Goal: Transaction & Acquisition: Purchase product/service

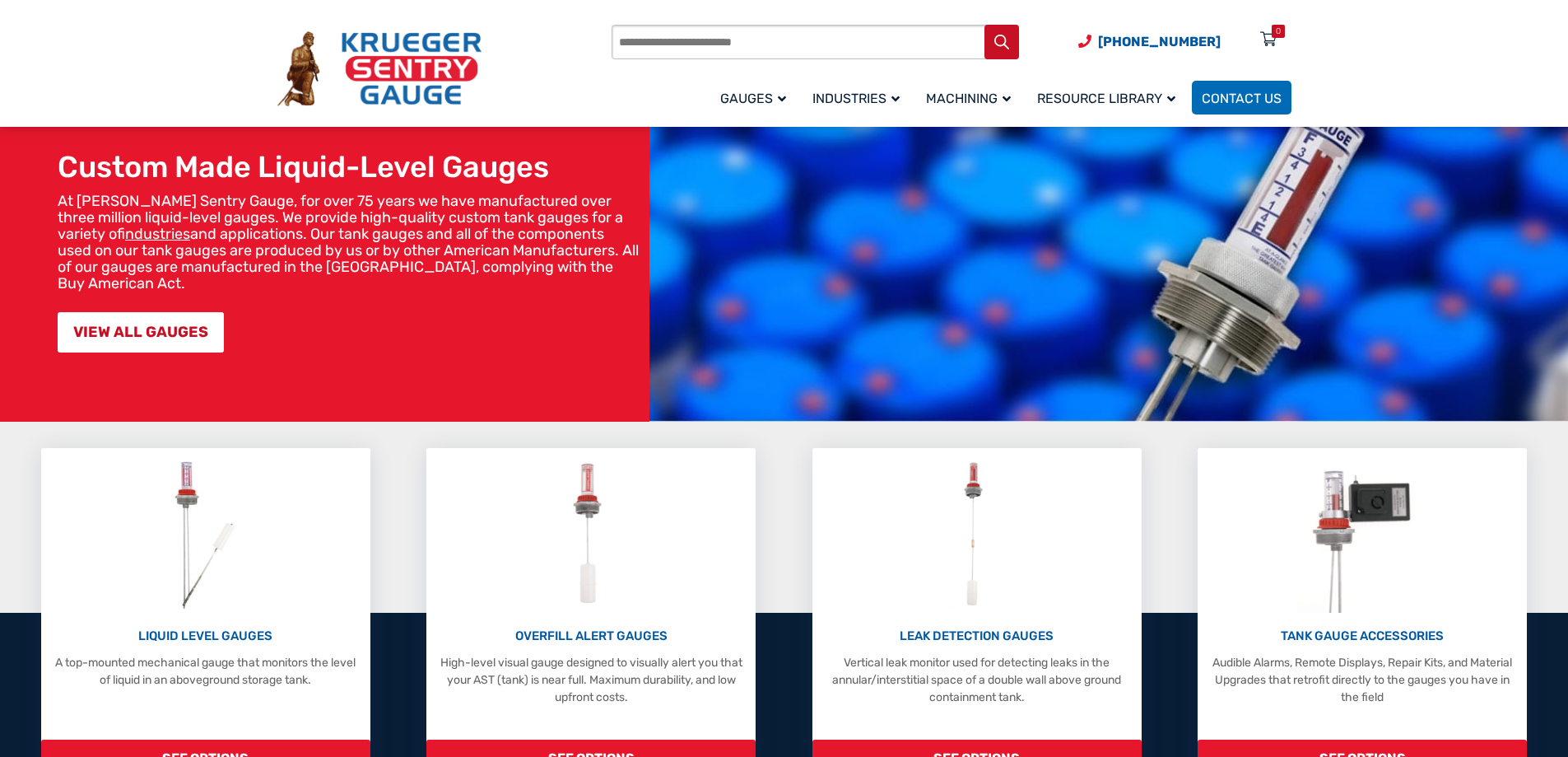
scroll to position [247, 0]
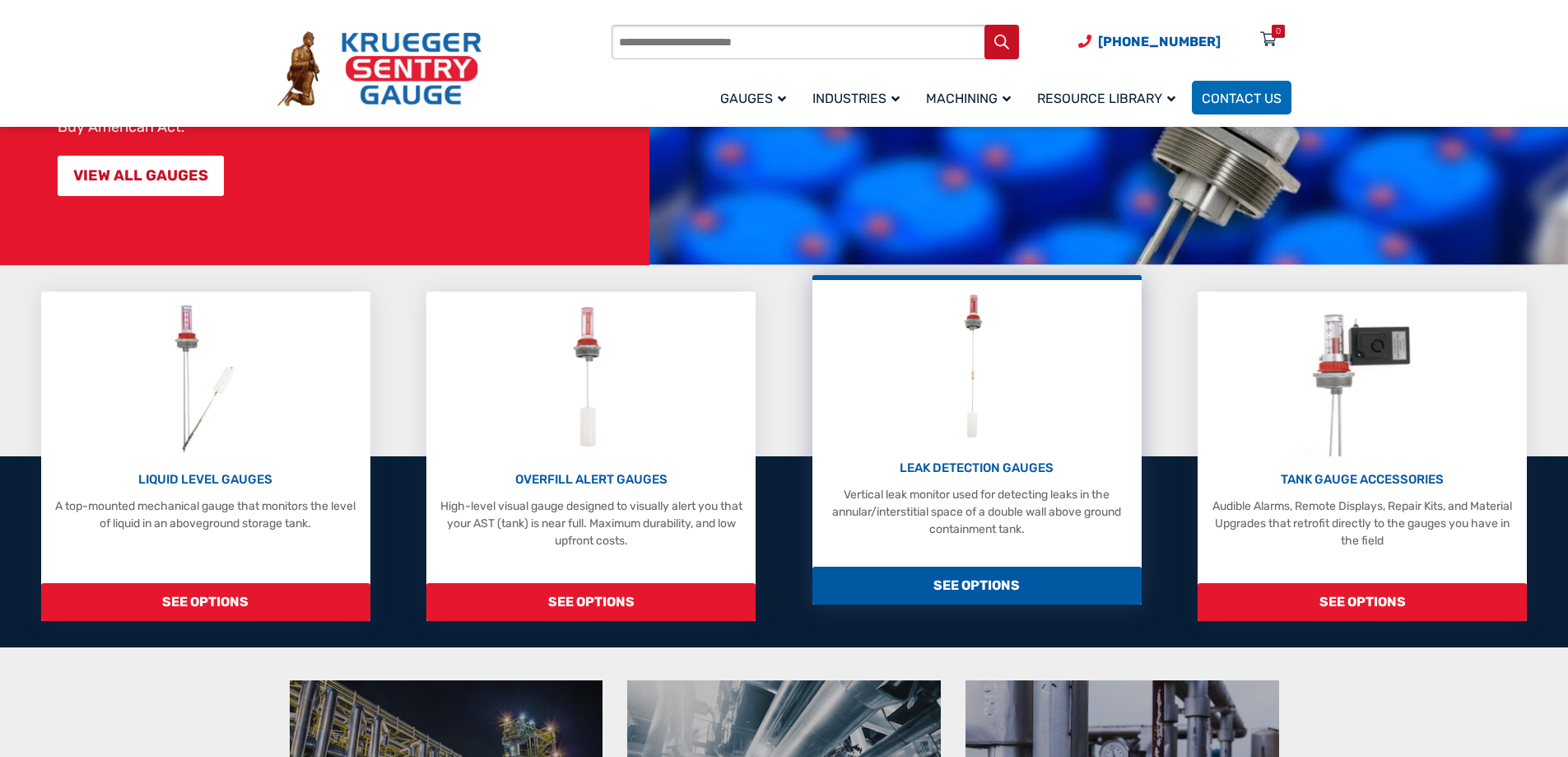
click at [956, 459] on p "LEAK DETECTION GAUGES" at bounding box center [977, 468] width 313 height 19
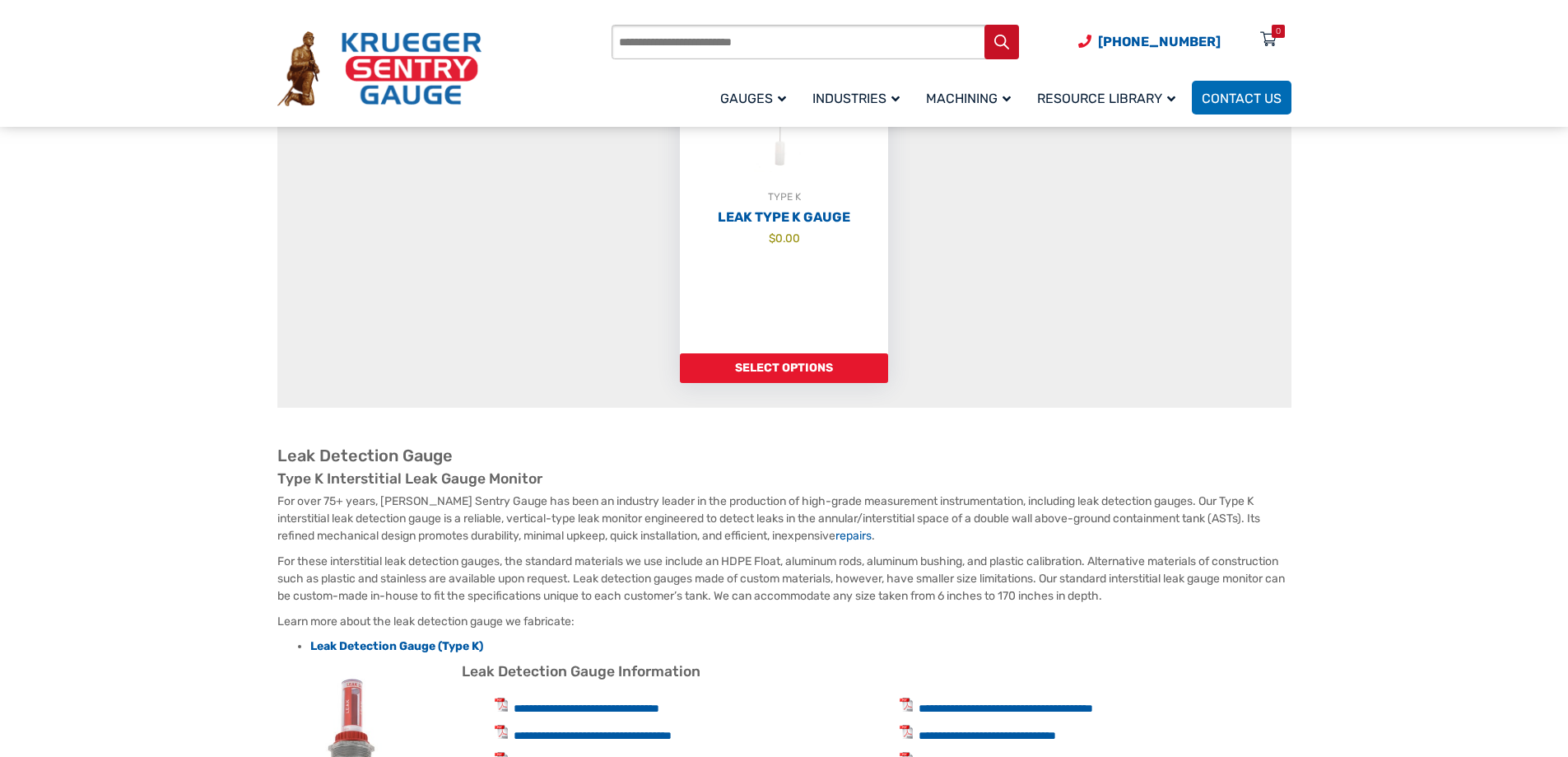
scroll to position [329, 0]
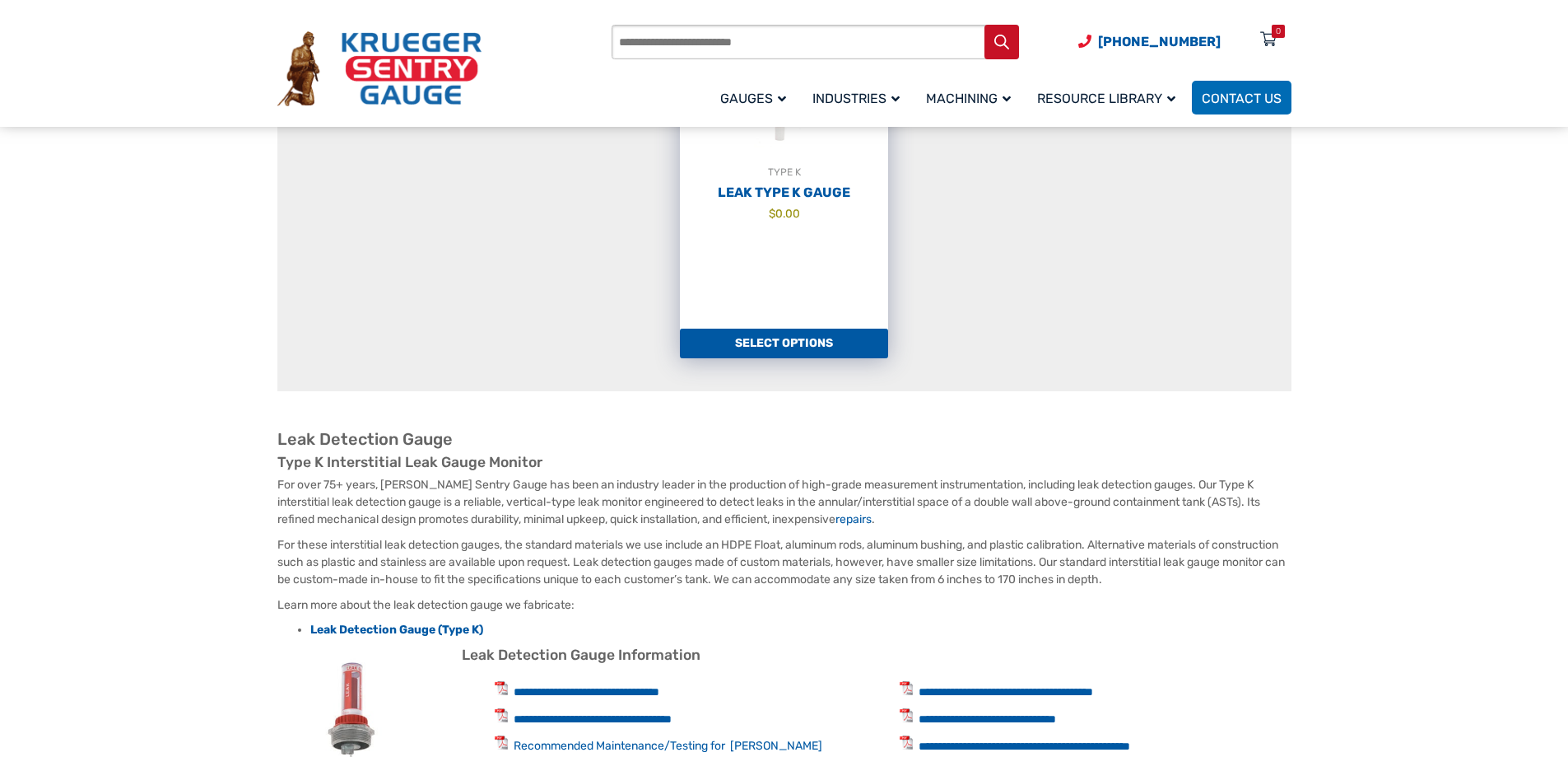
click at [832, 320] on link "TYPE K Leak Type K Gauge $ 0.00" at bounding box center [784, 156] width 208 height 346
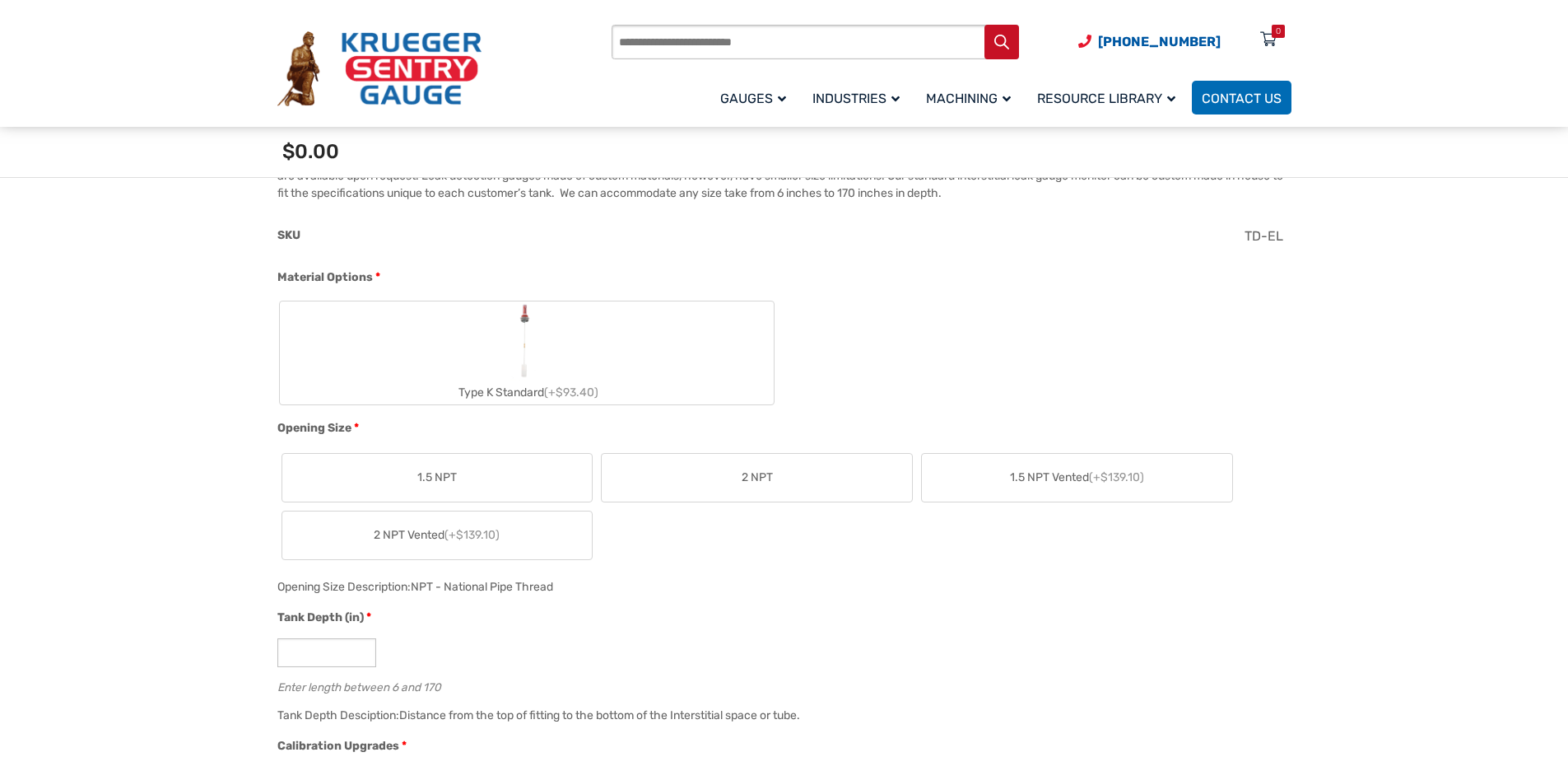
scroll to position [576, 0]
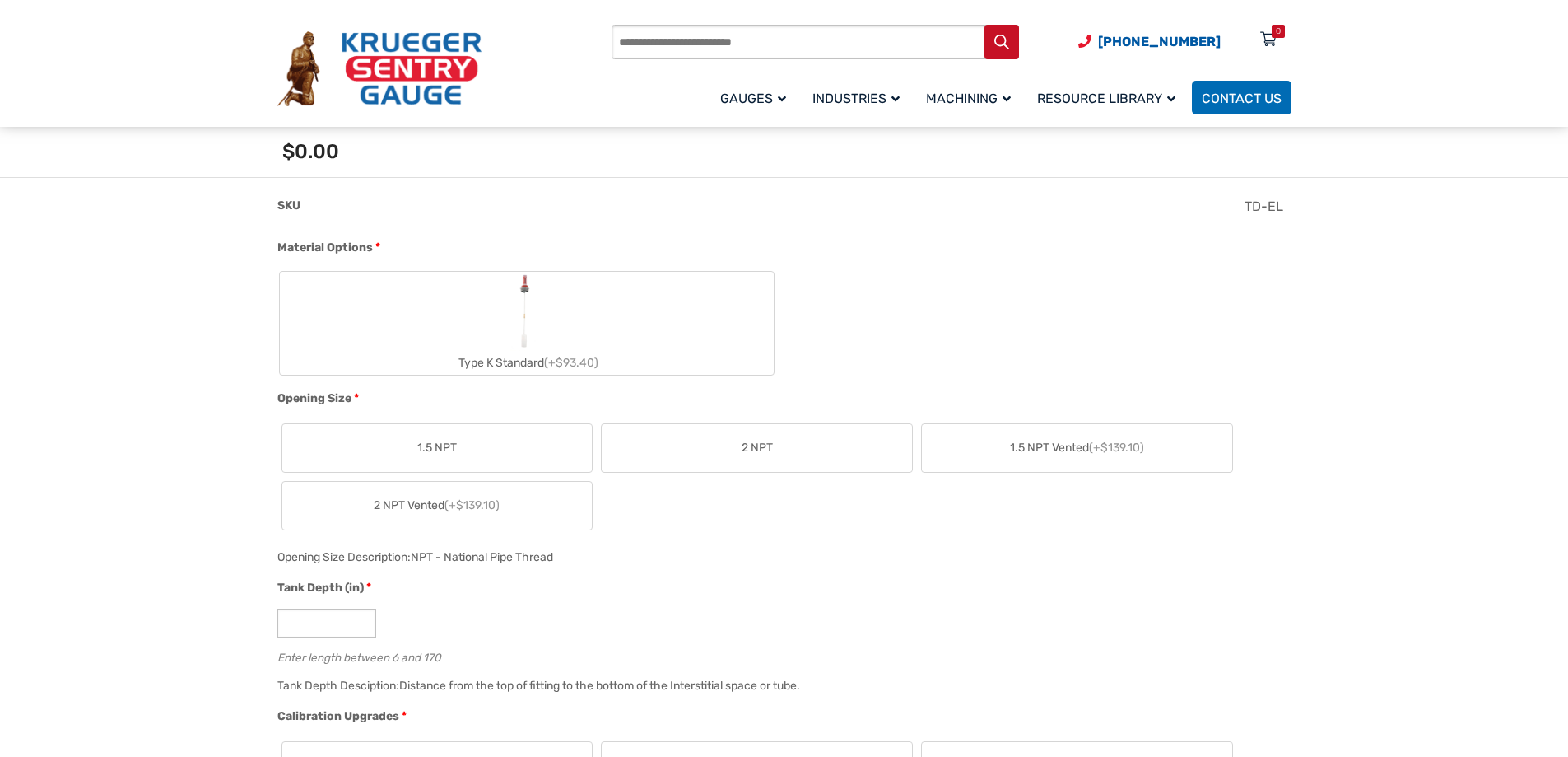
click at [567, 334] on label "Type K Standard (+$93.40)" at bounding box center [526, 322] width 493 height 103
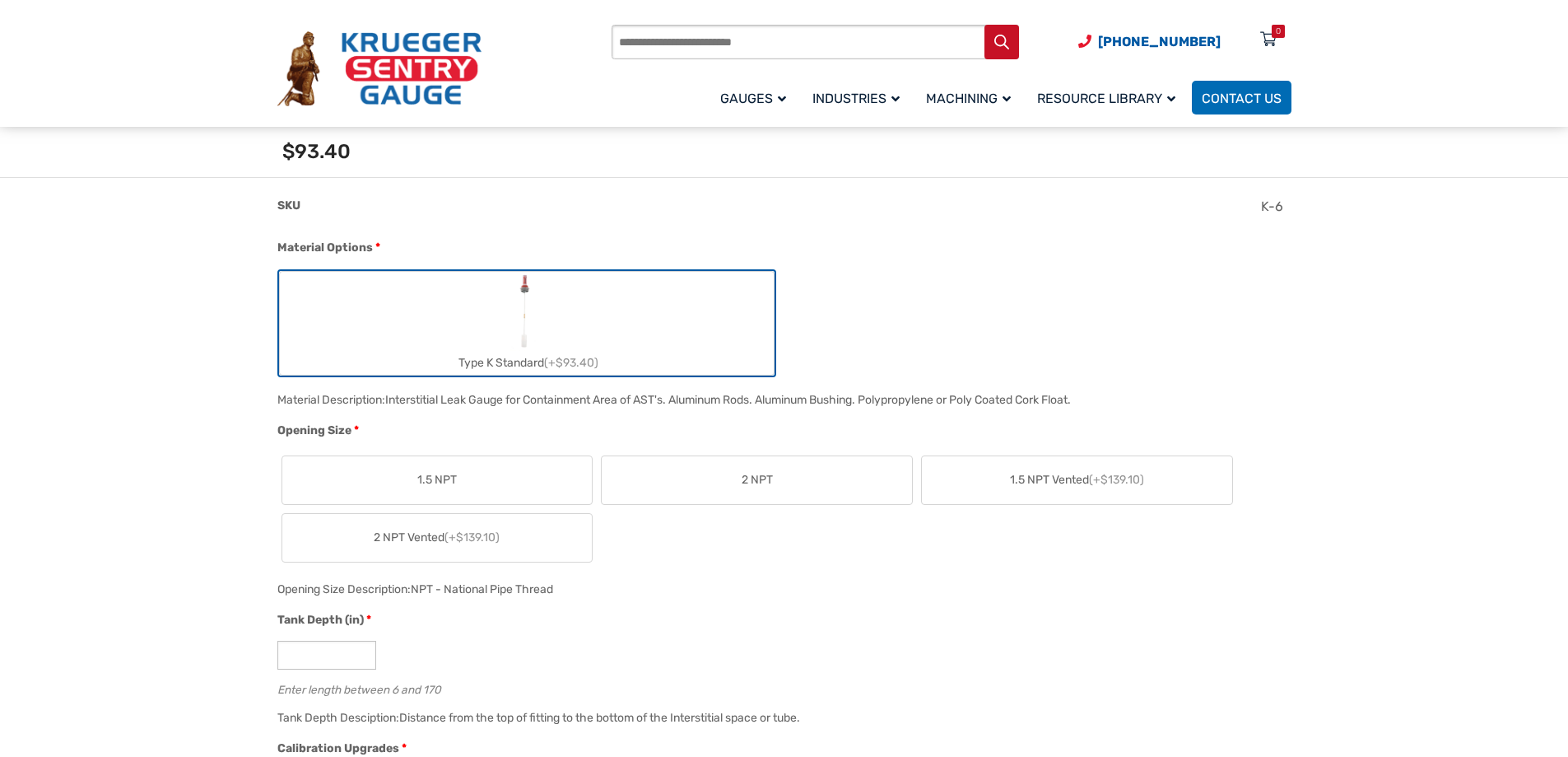
click at [760, 508] on div "1.5 NPT 2 NPT 1.5 NPT Vented (+$139.10) 2 NPT Vented (+$139.10)" at bounding box center [780, 509] width 1006 height 116
click at [761, 484] on span "2 NPT" at bounding box center [757, 479] width 31 height 17
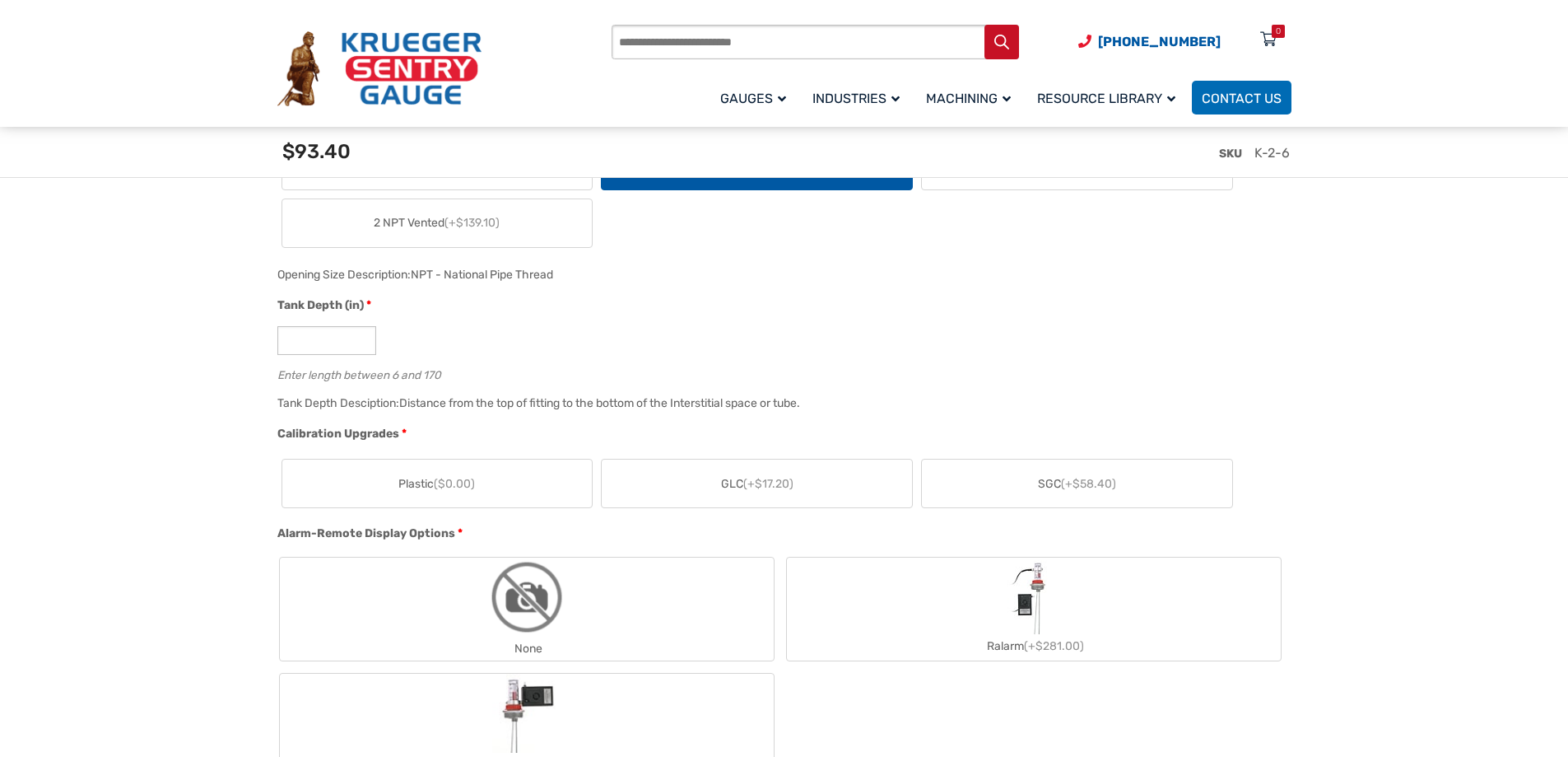
scroll to position [906, 0]
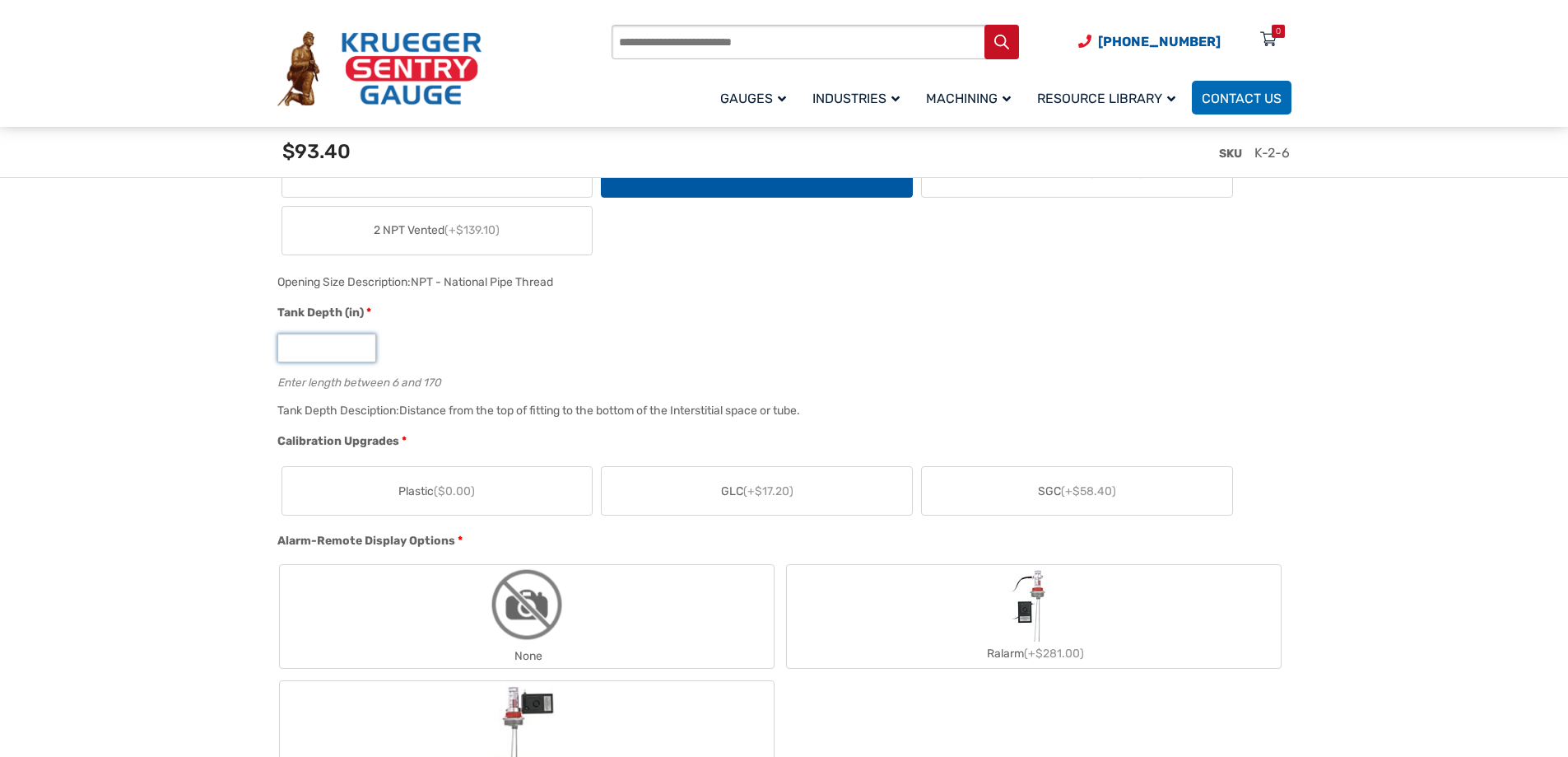
click at [332, 351] on input "*" at bounding box center [326, 347] width 99 height 29
click at [332, 350] on input "*" at bounding box center [326, 347] width 99 height 29
type input "****"
click at [584, 342] on div "****" at bounding box center [780, 347] width 1006 height 29
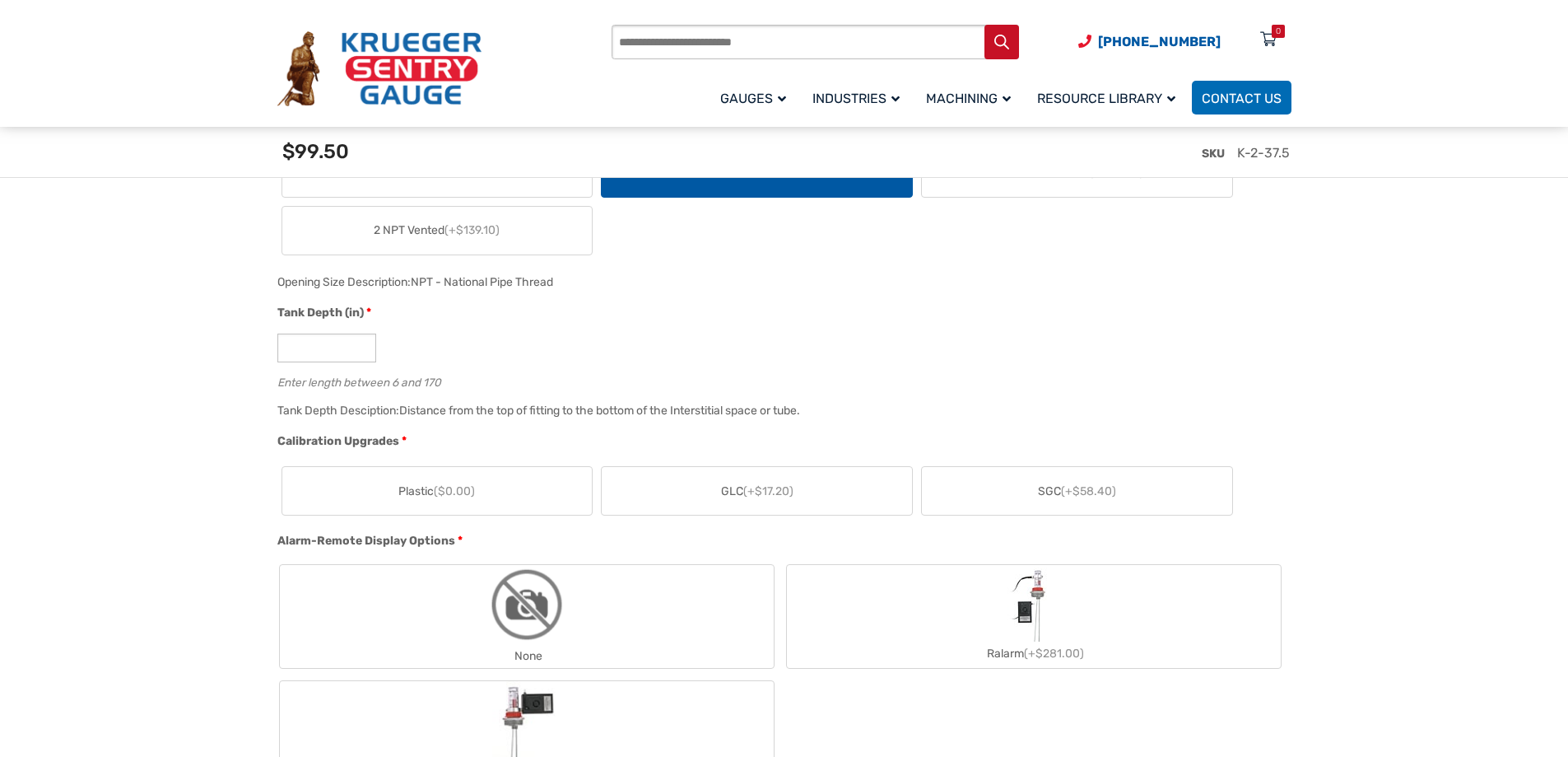
click at [469, 509] on label "Plastic ($0.00)" at bounding box center [437, 491] width 310 height 48
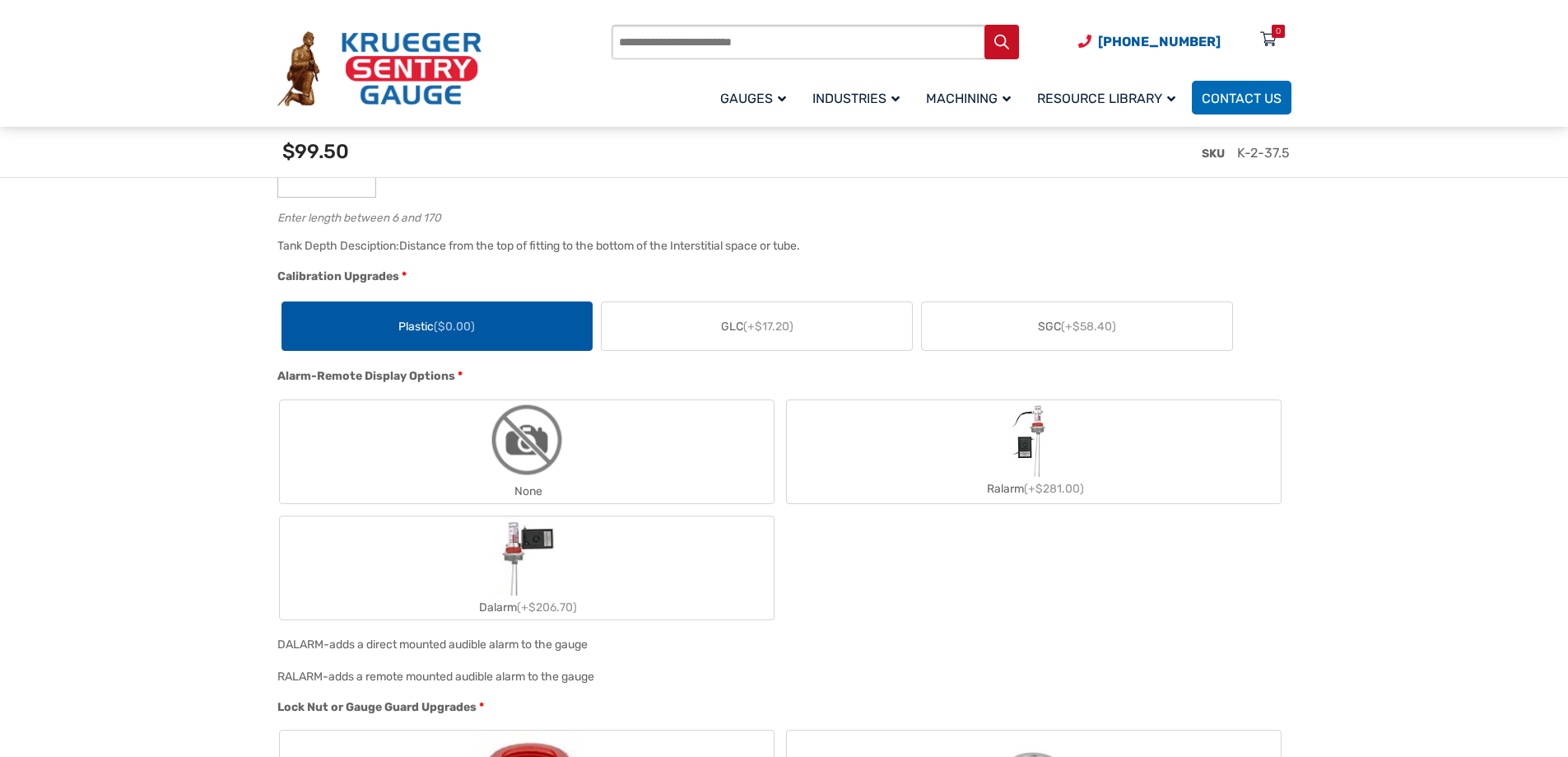
click at [500, 456] on img "None" at bounding box center [526, 439] width 79 height 79
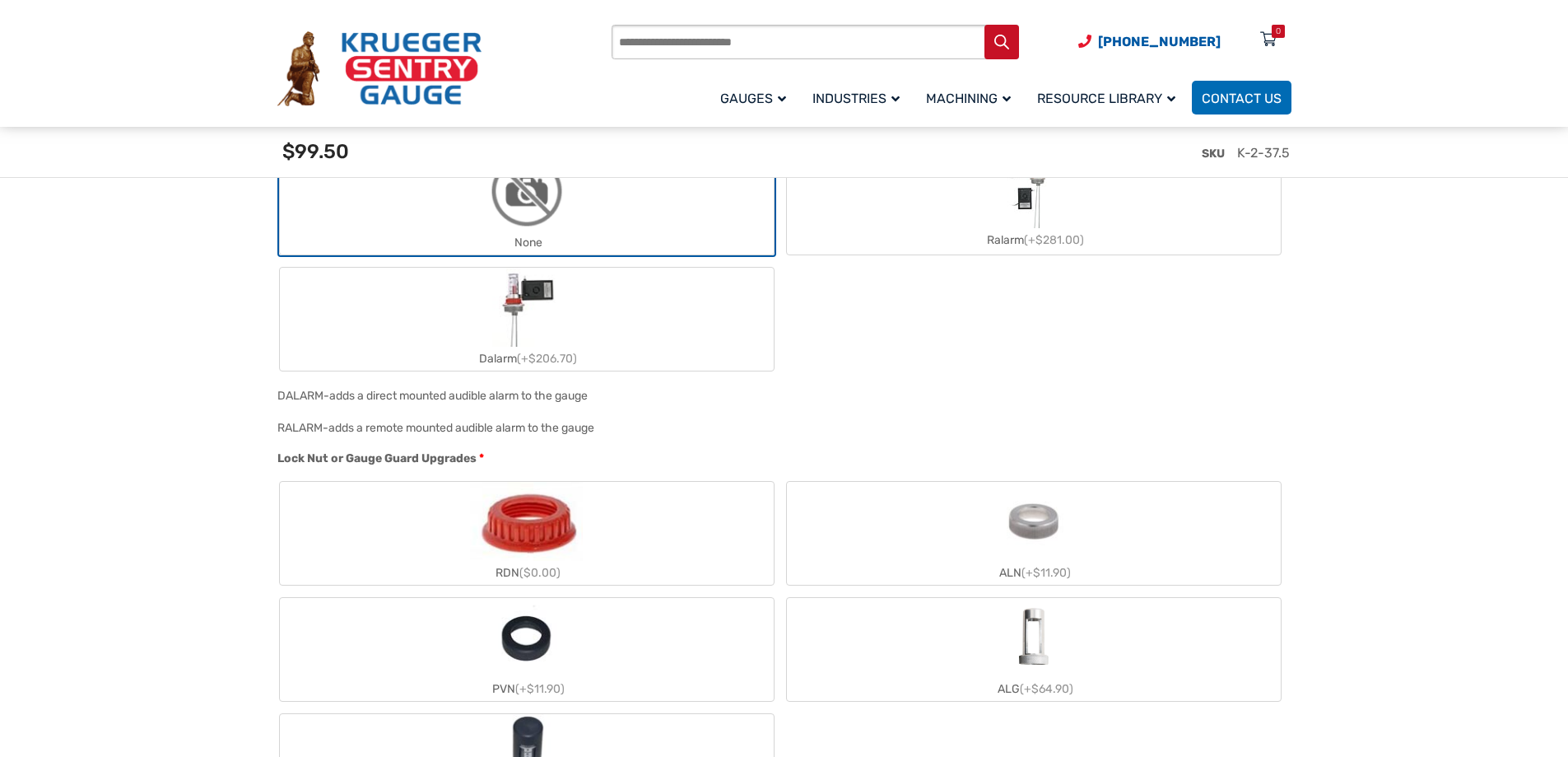
scroll to position [1400, 0]
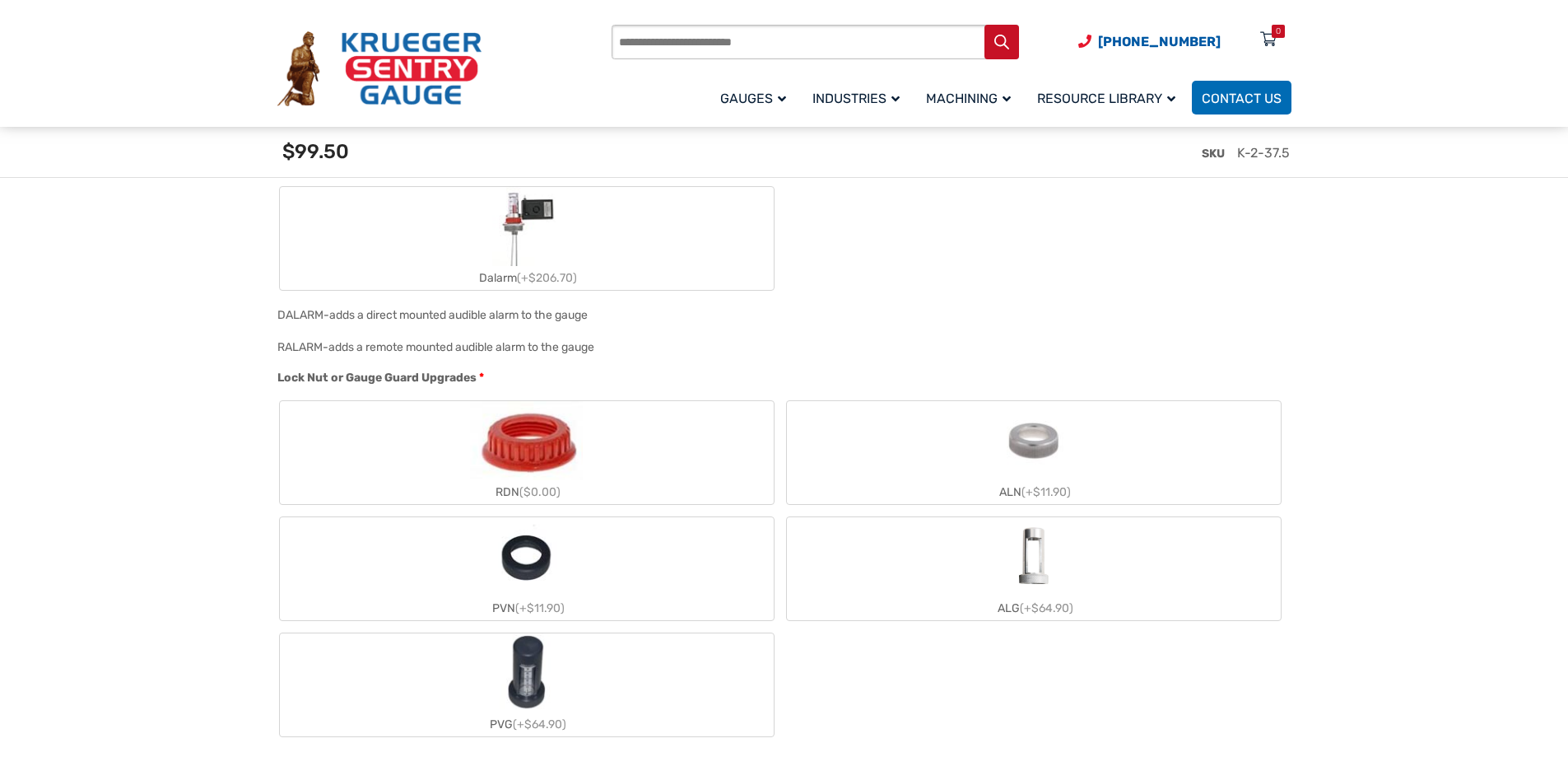
click at [629, 451] on label "RDN ($0.00)" at bounding box center [526, 452] width 493 height 103
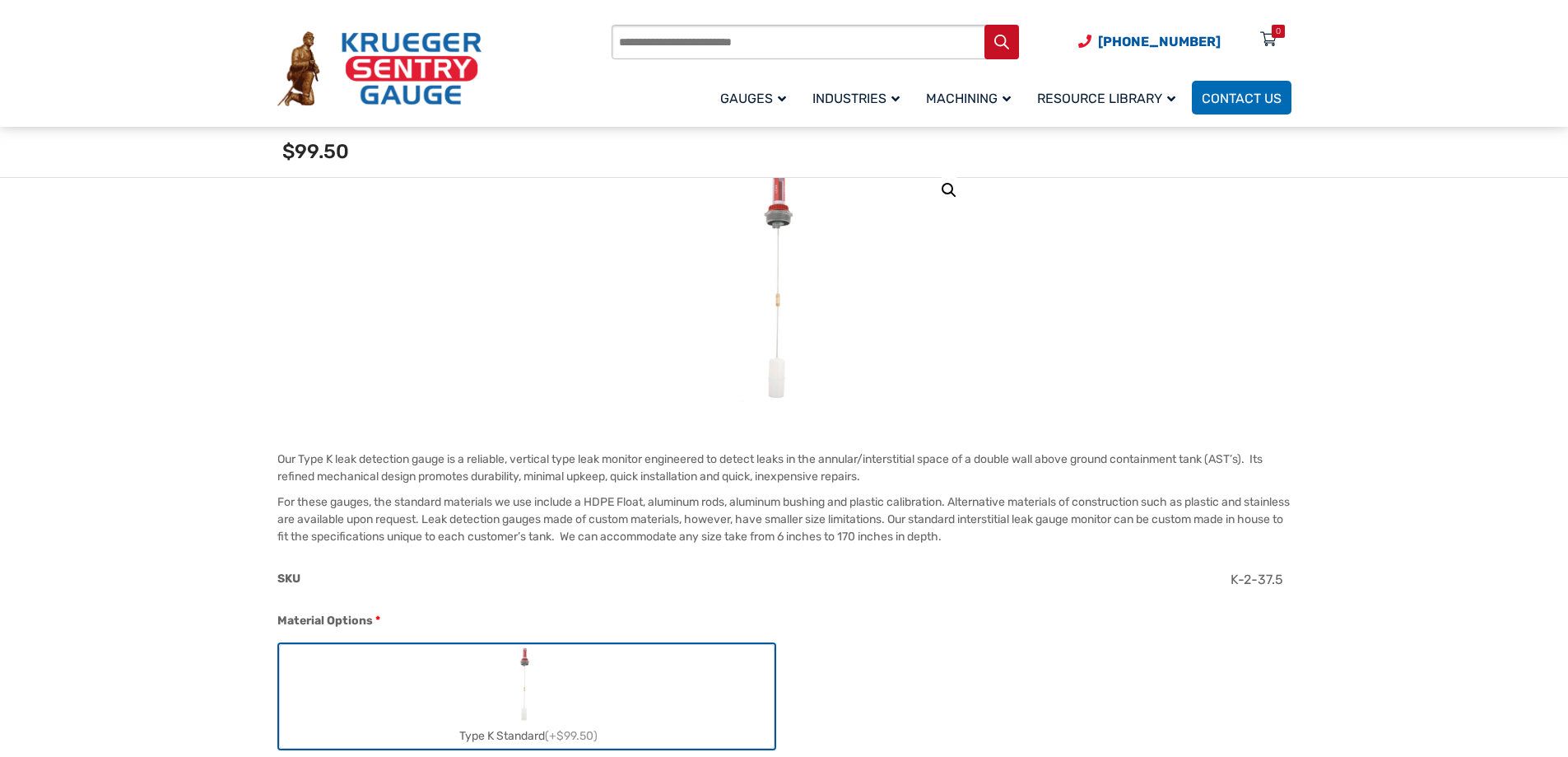
scroll to position [329, 0]
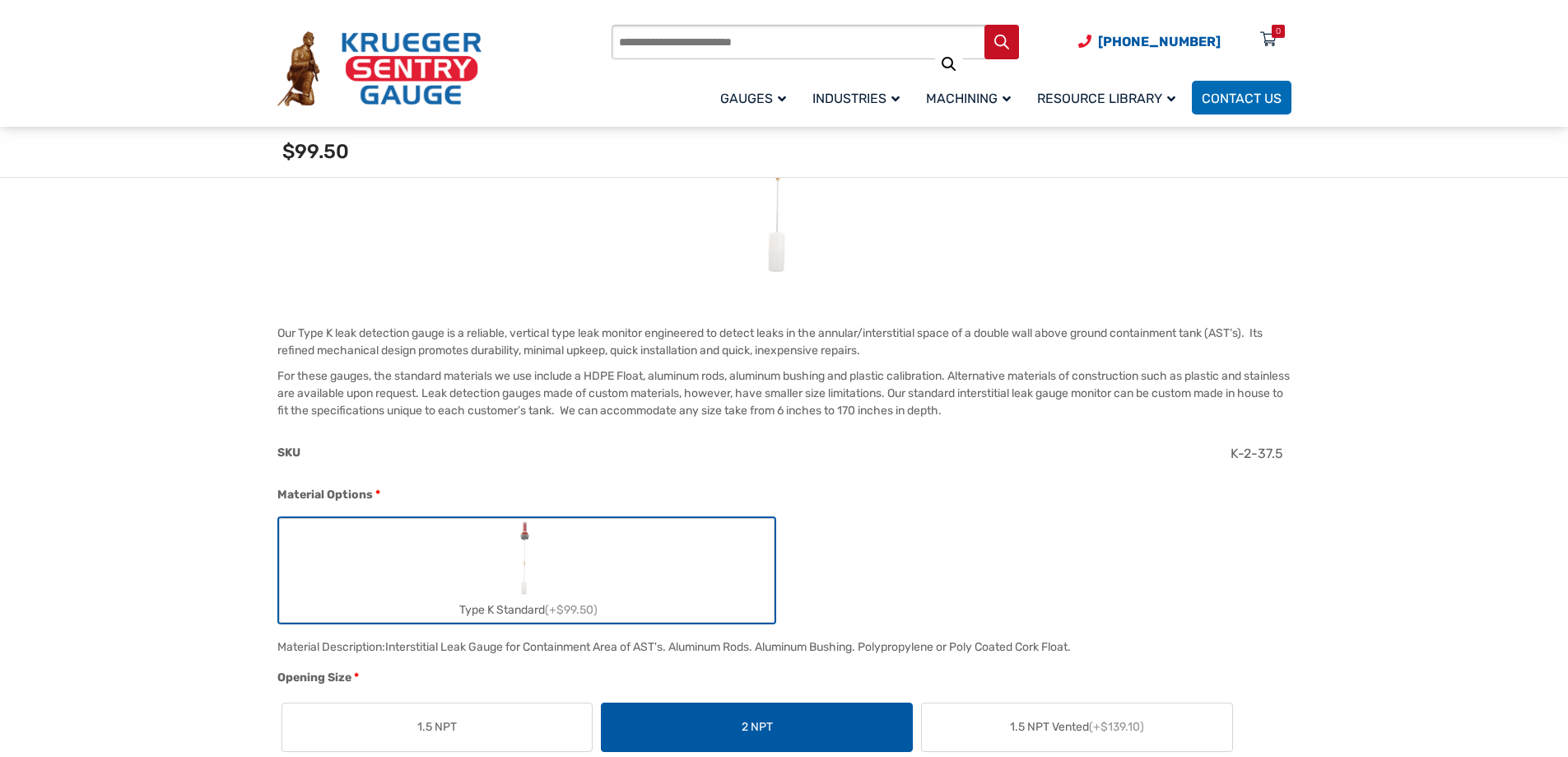
click at [1256, 451] on span "K-2-37.5" at bounding box center [1256, 454] width 53 height 16
copy div "K-2-37.5"
click at [1270, 448] on span "K-2-37.5" at bounding box center [1256, 454] width 53 height 16
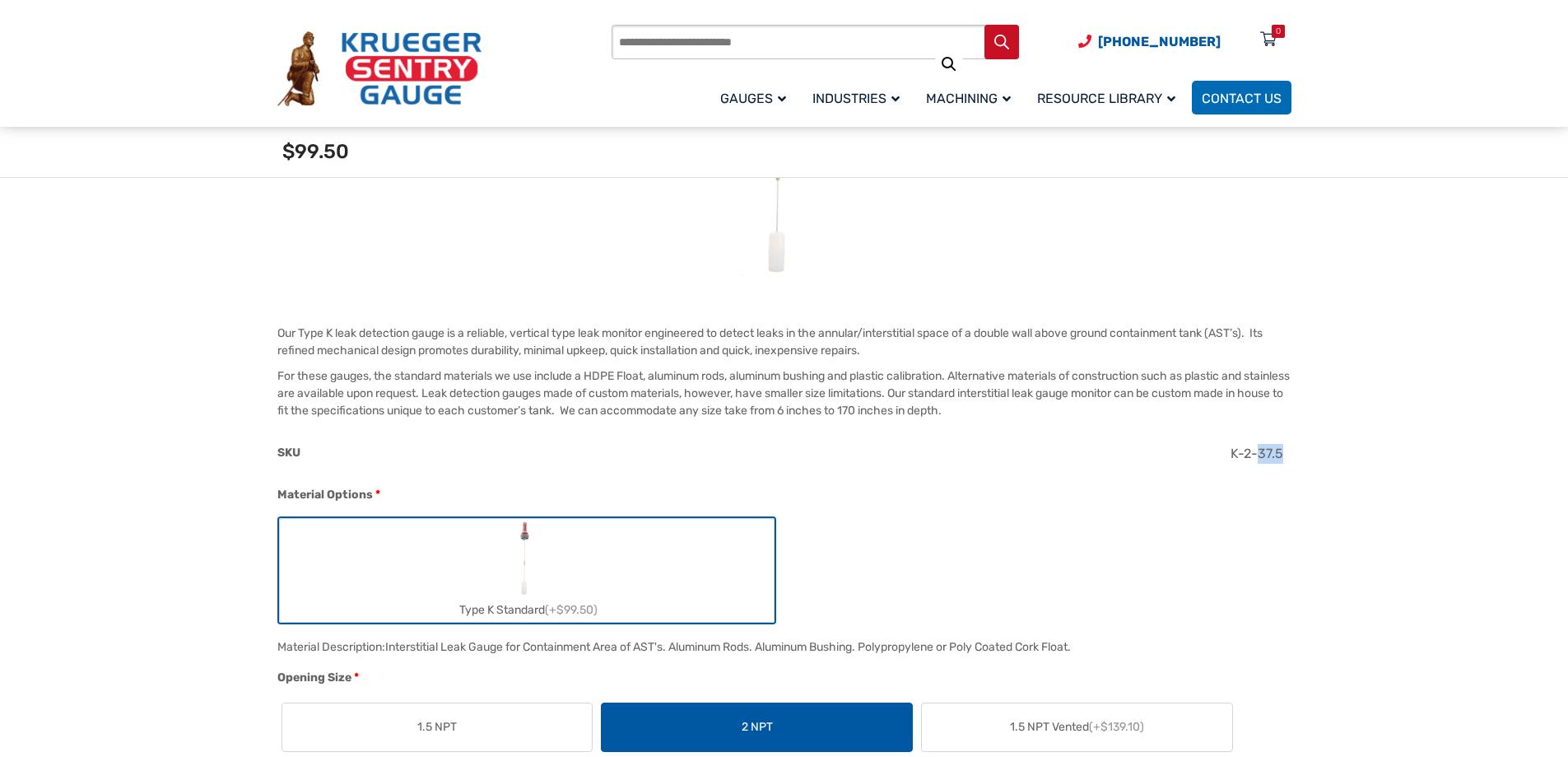
click at [1270, 448] on span "K-2-37.5" at bounding box center [1256, 454] width 53 height 16
